Goal: Book appointment/travel/reservation

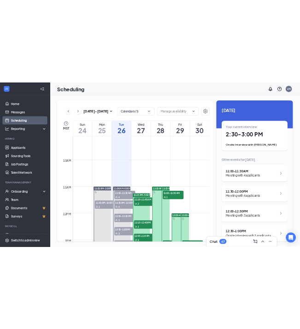
scroll to position [782, 0]
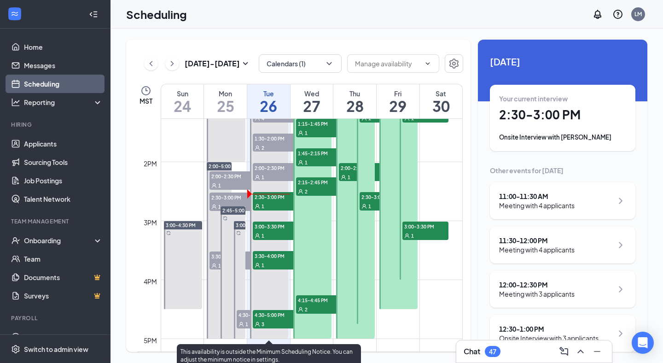
click at [274, 196] on span "2:30-3:00 PM" at bounding box center [276, 196] width 46 height 9
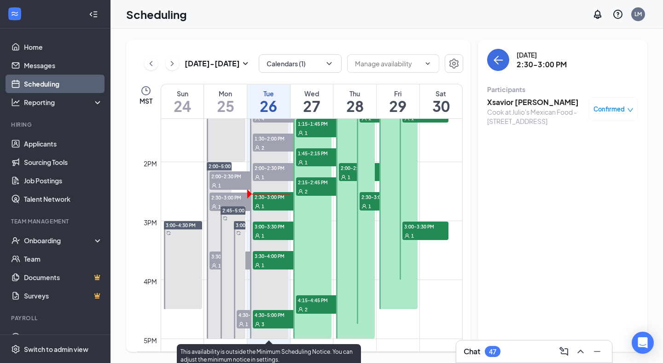
click at [278, 227] on span "3:00-3:30 PM" at bounding box center [276, 225] width 46 height 9
click at [277, 205] on div "1" at bounding box center [276, 205] width 46 height 9
click at [279, 256] on span "3:30-4:00 PM" at bounding box center [276, 255] width 46 height 9
click at [275, 204] on div "1" at bounding box center [276, 205] width 46 height 9
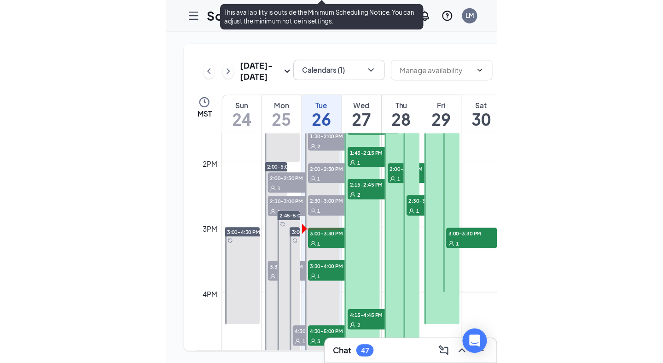
scroll to position [822, 0]
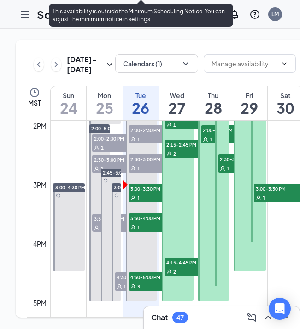
click at [146, 202] on div "1" at bounding box center [151, 197] width 46 height 9
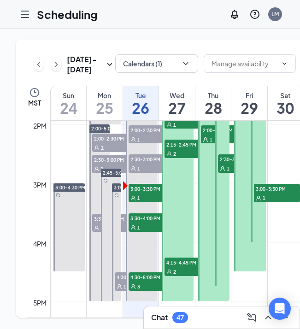
click at [138, 202] on div "1" at bounding box center [151, 197] width 46 height 9
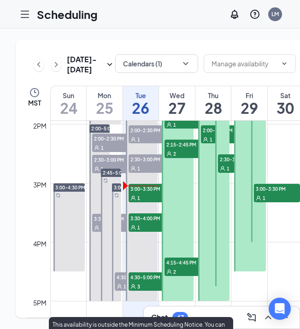
click at [138, 202] on div "1" at bounding box center [151, 197] width 46 height 9
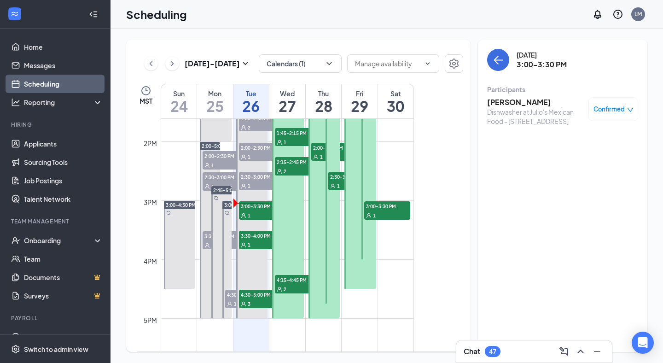
scroll to position [802, 0]
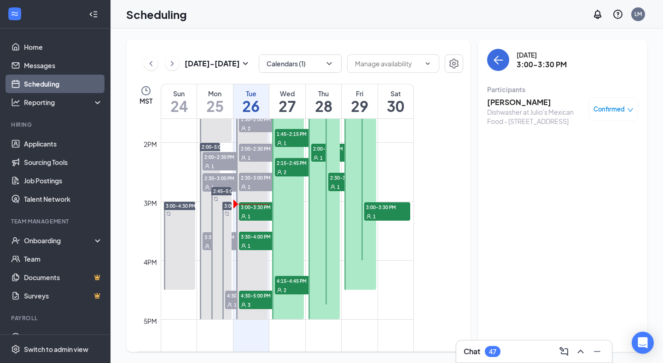
click at [253, 241] on div "1" at bounding box center [262, 245] width 46 height 9
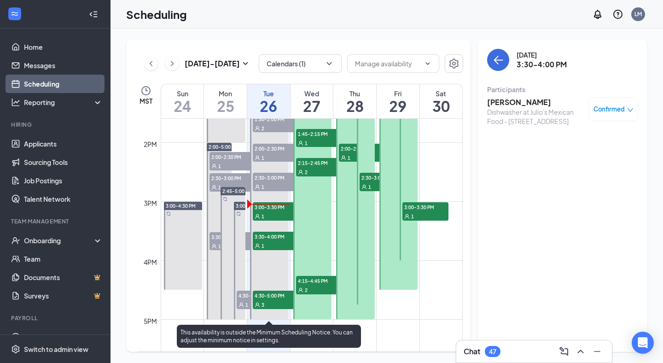
click at [272, 295] on span "4:30-5:00 PM" at bounding box center [276, 295] width 46 height 9
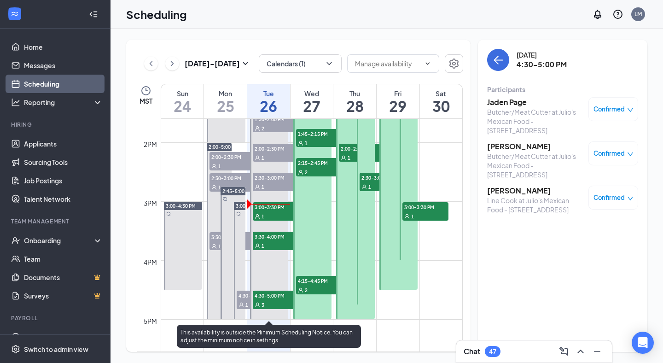
click at [275, 211] on span "3:00-3:30 PM" at bounding box center [276, 206] width 46 height 9
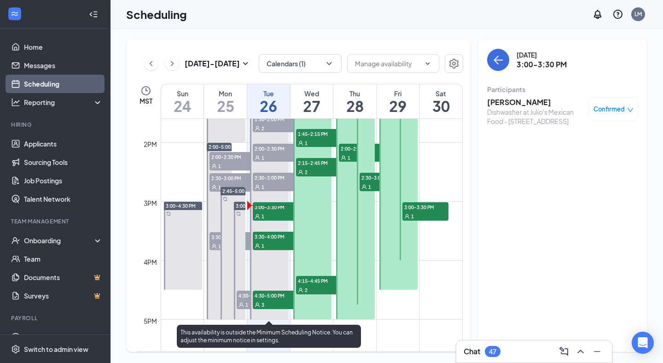
click at [282, 246] on div "1" at bounding box center [276, 245] width 46 height 9
